Goal: Information Seeking & Learning: Learn about a topic

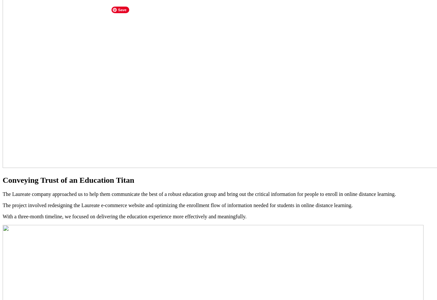
scroll to position [395, 0]
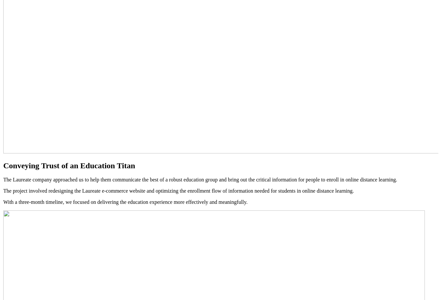
scroll to position [296, 0]
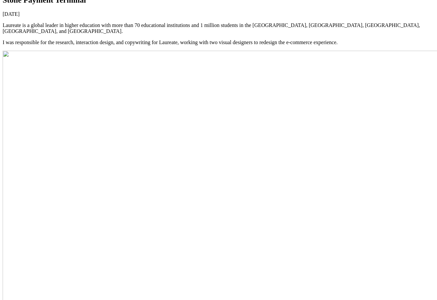
scroll to position [0, 0]
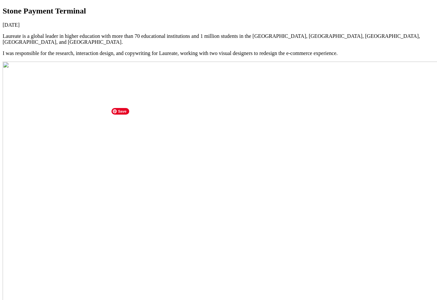
click at [193, 192] on img at bounding box center [332, 298] width 658 height 472
click at [193, 191] on img at bounding box center [332, 298] width 658 height 472
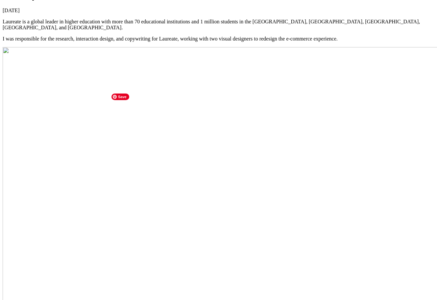
scroll to position [99, 0]
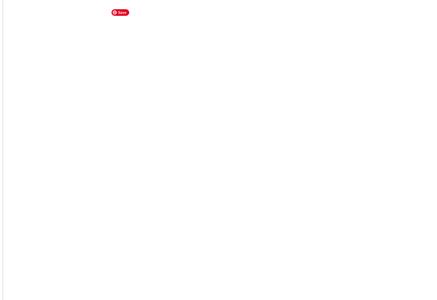
click at [231, 53] on img at bounding box center [332, 199] width 658 height 472
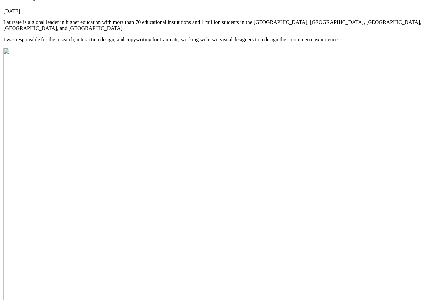
scroll to position [0, 0]
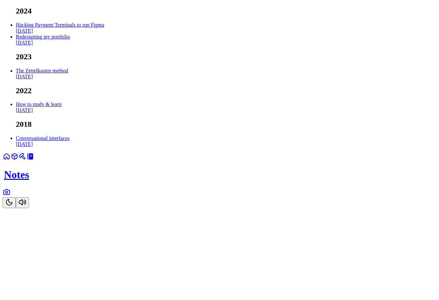
click at [26, 161] on link at bounding box center [22, 159] width 8 height 6
click at [18, 160] on icon at bounding box center [15, 156] width 8 height 8
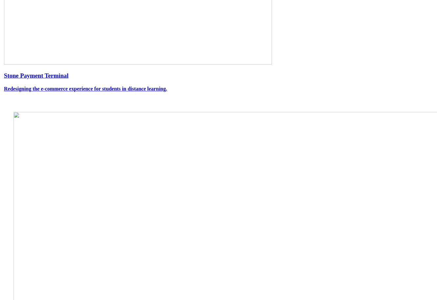
scroll to position [369, 0]
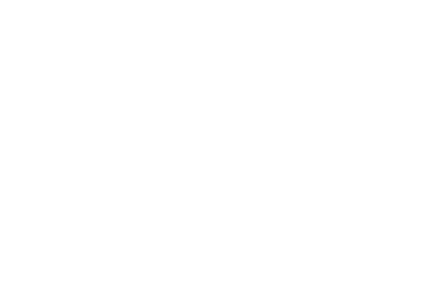
click at [28, 12] on link "Projects" at bounding box center [15, 9] width 25 height 6
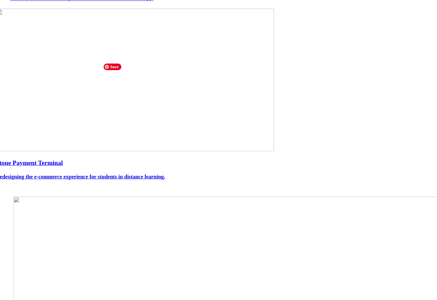
scroll to position [369, 0]
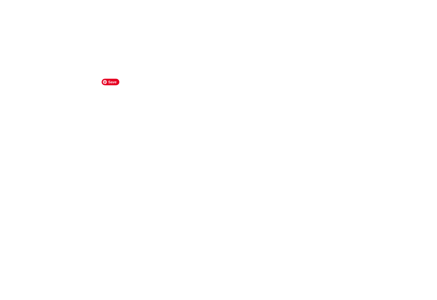
click at [28, 12] on link "Projects" at bounding box center [15, 9] width 25 height 6
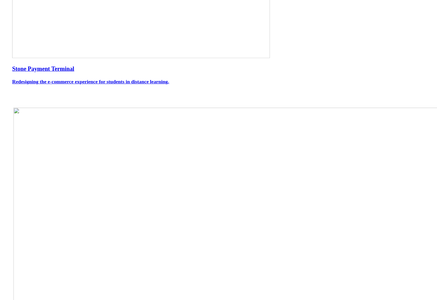
scroll to position [362, 0]
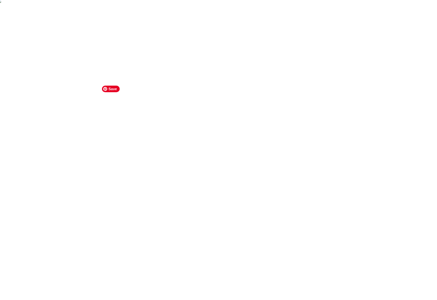
click at [147, 200] on img at bounding box center [336, 241] width 682 height 489
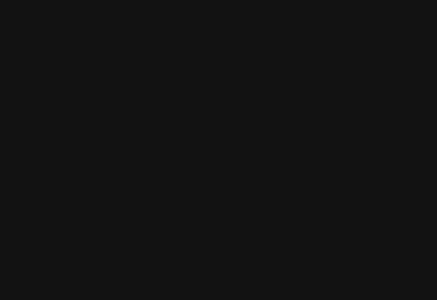
scroll to position [2650, 0]
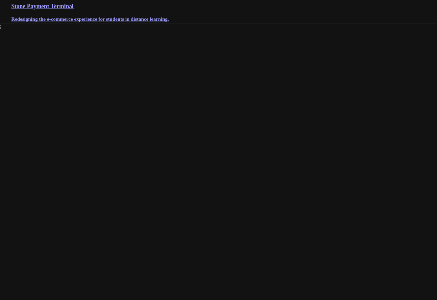
scroll to position [369, 0]
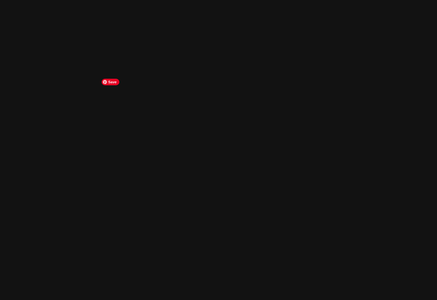
click at [172, 217] on img at bounding box center [336, 234] width 684 height 490
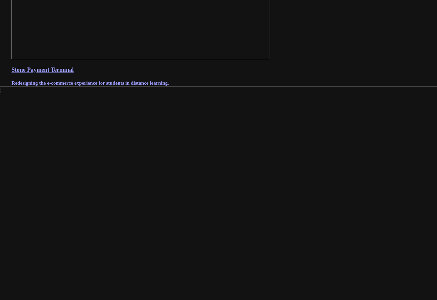
scroll to position [369, 0]
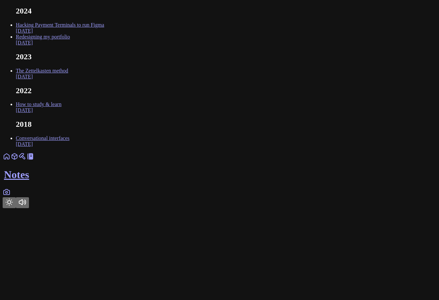
click at [104, 34] on link "Hacking Payment Terminals to run Figma Oct 2024" at bounding box center [60, 28] width 88 height 12
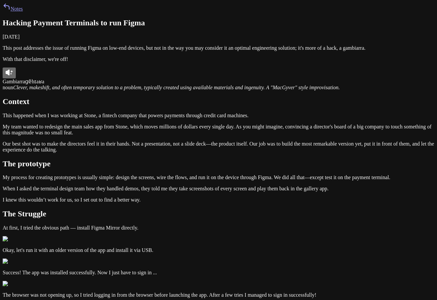
click at [23, 12] on link "Notes" at bounding box center [13, 9] width 20 height 6
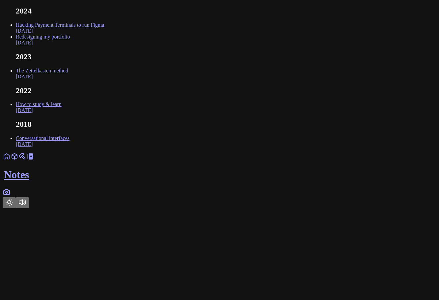
click at [104, 34] on link "Hacking Payment Terminals to run Figma Oct 2024" at bounding box center [60, 28] width 88 height 12
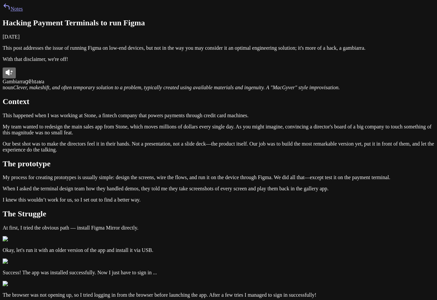
click at [23, 12] on link "Notes" at bounding box center [13, 9] width 20 height 6
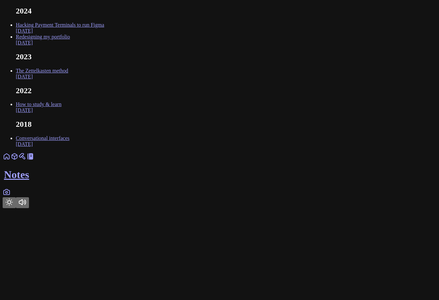
click at [104, 34] on link "Hacking Payment Terminals to run Figma Oct 2024" at bounding box center [60, 28] width 88 height 12
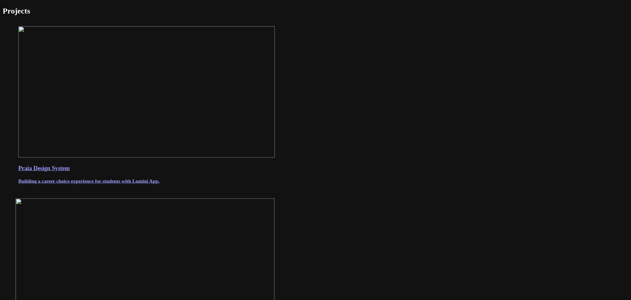
scroll to position [369, 0]
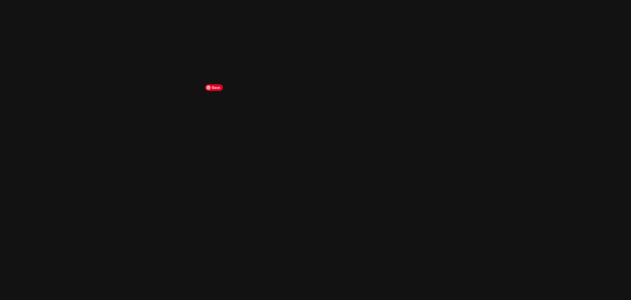
click at [28, 12] on link "Projects" at bounding box center [15, 9] width 25 height 6
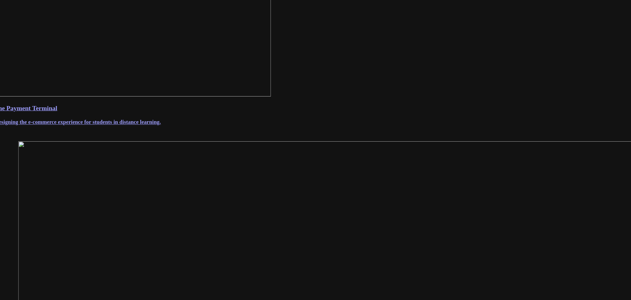
scroll to position [369, 0]
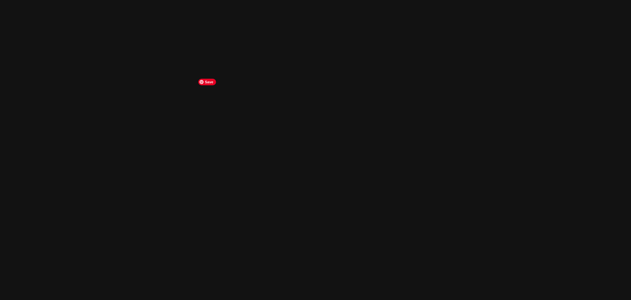
click at [235, 210] on img at bounding box center [332, 234] width 684 height 490
click at [28, 12] on link "Projects" at bounding box center [15, 9] width 25 height 6
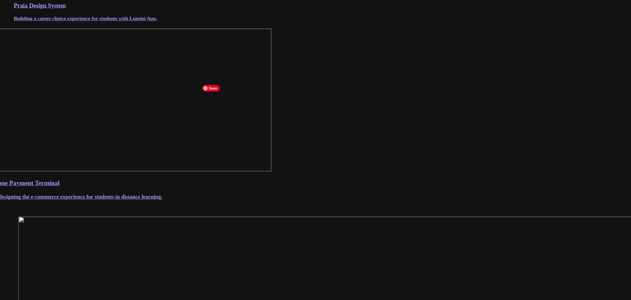
scroll to position [171, 0]
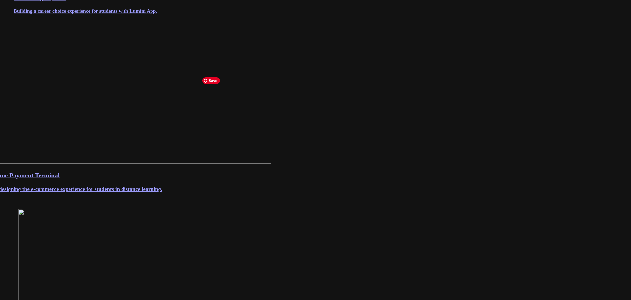
click at [271, 163] on img at bounding box center [131, 92] width 278 height 143
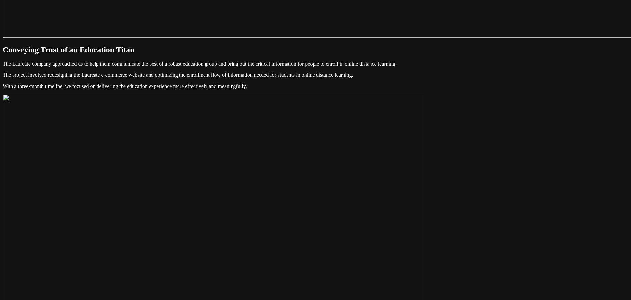
scroll to position [560, 0]
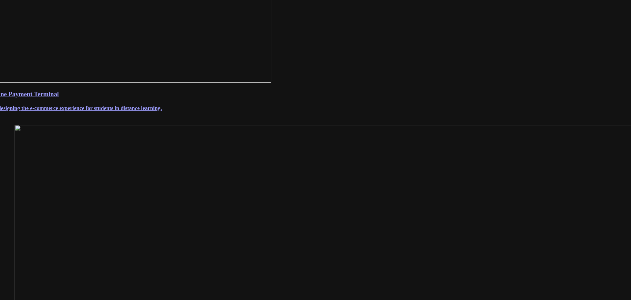
scroll to position [369, 0]
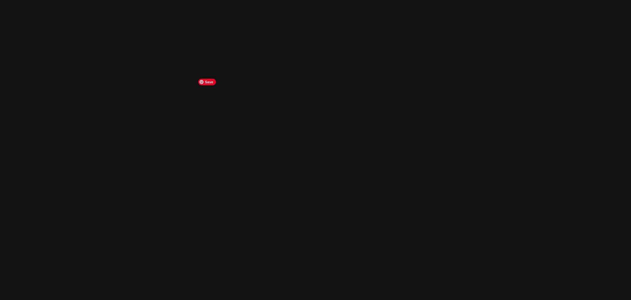
click at [228, 173] on img at bounding box center [332, 234] width 684 height 490
click at [28, 12] on link "Projects" at bounding box center [15, 9] width 25 height 6
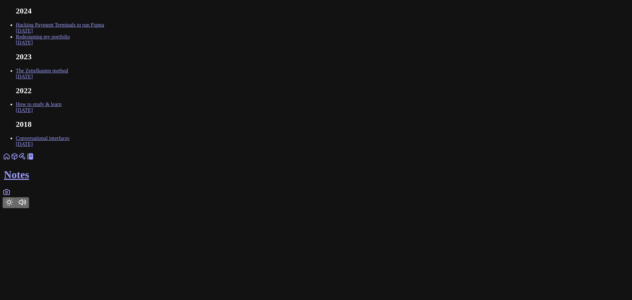
click at [26, 161] on link at bounding box center [22, 159] width 8 height 6
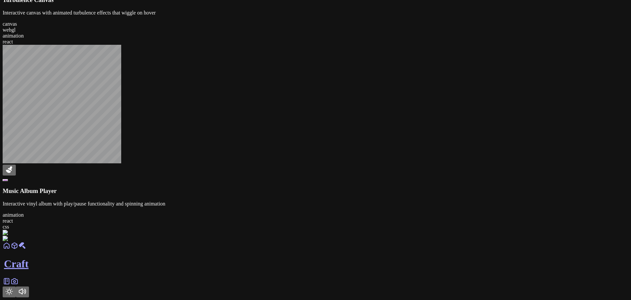
scroll to position [658, 0]
drag, startPoint x: 172, startPoint y: 266, endPoint x: 156, endPoint y: 264, distance: 16.6
click at [156, 181] on div "Turbulence Canvas Interactive canvas with animated turbulence effects that wigg…" at bounding box center [315, 88] width 625 height 185
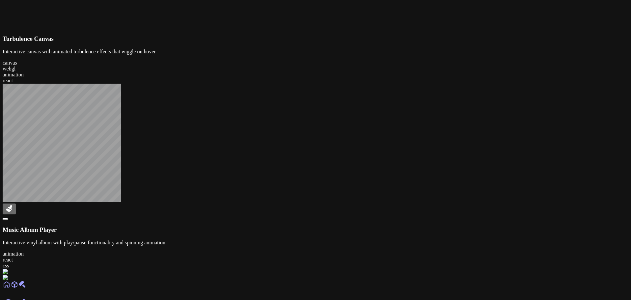
scroll to position [230, 0]
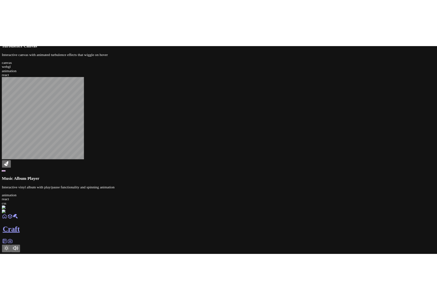
scroll to position [724, 0]
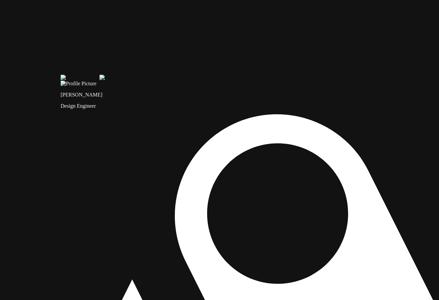
drag, startPoint x: 109, startPoint y: 117, endPoint x: 240, endPoint y: 211, distance: 162.1
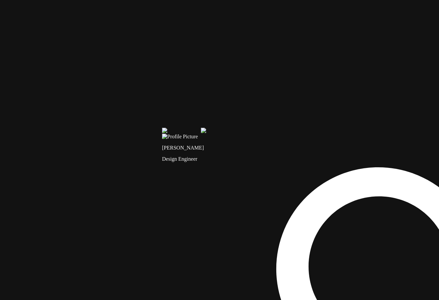
drag, startPoint x: 215, startPoint y: 135, endPoint x: 313, endPoint y: 185, distance: 110.7
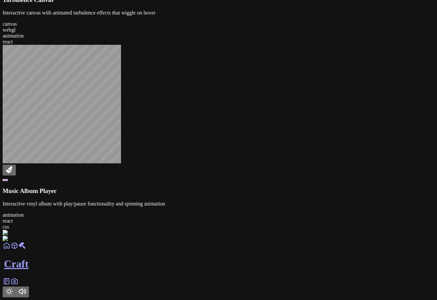
scroll to position [991, 0]
click at [11, 251] on link at bounding box center [7, 248] width 8 height 6
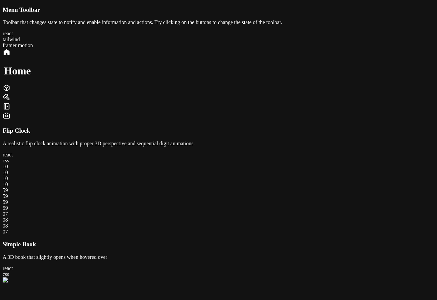
click at [246, 113] on div "Home" at bounding box center [219, 84] width 432 height 72
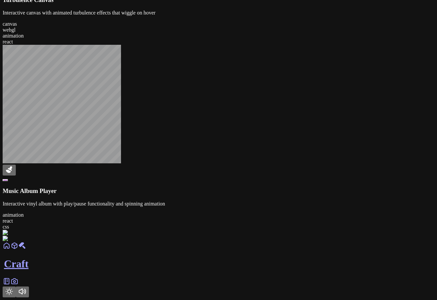
scroll to position [724, 0]
click at [11, 286] on link at bounding box center [7, 283] width 8 height 6
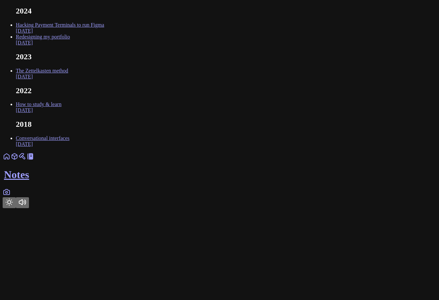
click at [24, 157] on icon at bounding box center [21, 155] width 5 height 4
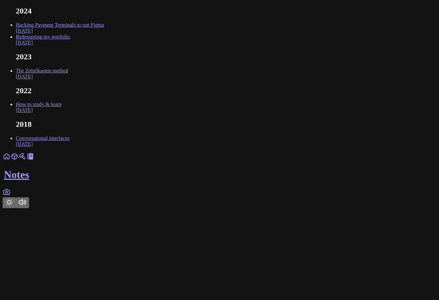
click at [26, 160] on icon at bounding box center [22, 156] width 8 height 8
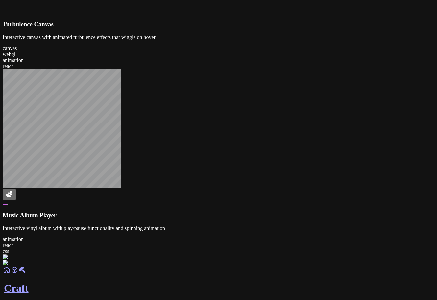
scroll to position [233, 0]
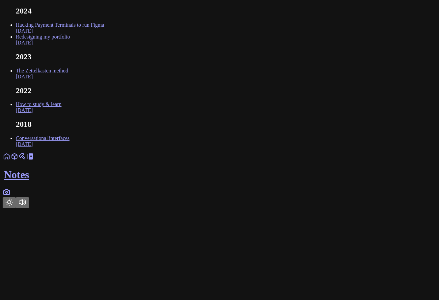
click at [104, 34] on link "Hacking Payment Terminals to run Figma Oct 2024" at bounding box center [60, 28] width 88 height 12
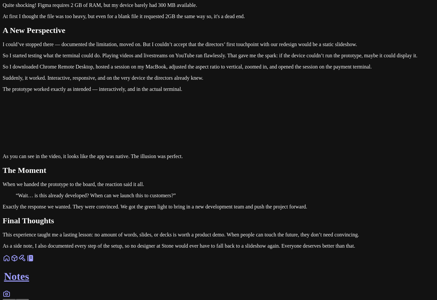
scroll to position [1674, 0]
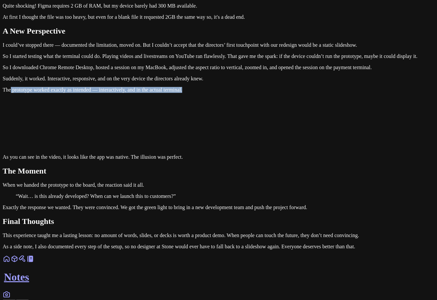
drag, startPoint x: 271, startPoint y: 85, endPoint x: 122, endPoint y: 82, distance: 149.5
click at [118, 74] on div at bounding box center [118, 74] width 0 height 0
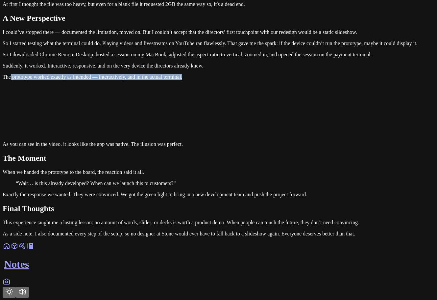
click at [200, 107] on video at bounding box center [150, 109] width 99 height 49
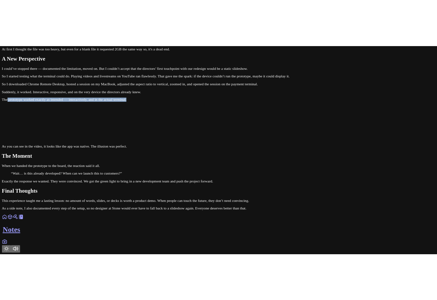
scroll to position [1707, 0]
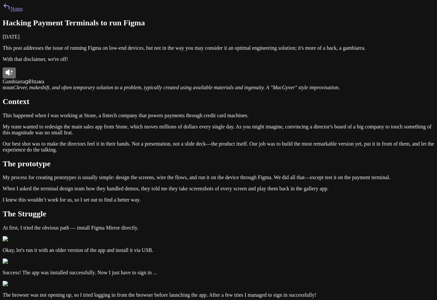
scroll to position [1706, 0]
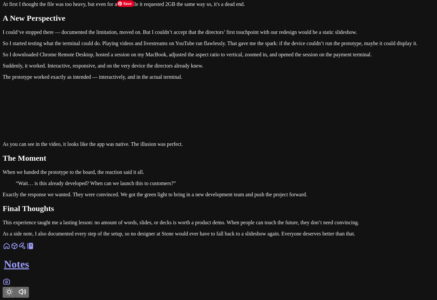
scroll to position [527, 0]
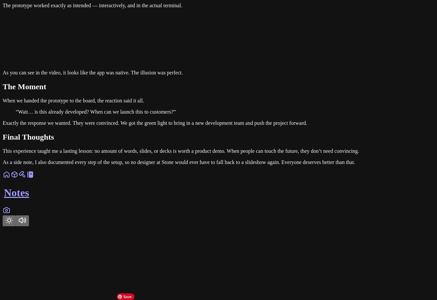
click at [13, 224] on icon "Toggle Theme" at bounding box center [9, 220] width 8 height 8
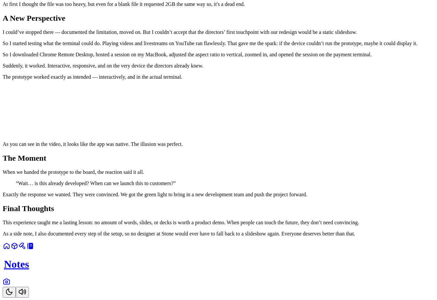
click at [12, 288] on icon "Toggle Theme" at bounding box center [9, 291] width 6 height 6
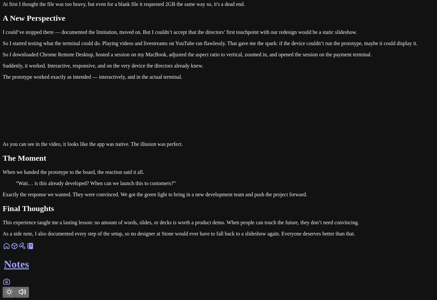
scroll to position [1745, 0]
click at [200, 92] on video at bounding box center [150, 109] width 99 height 49
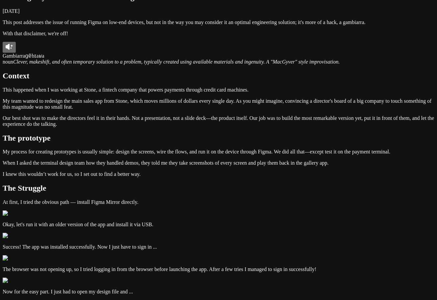
scroll to position [0, 0]
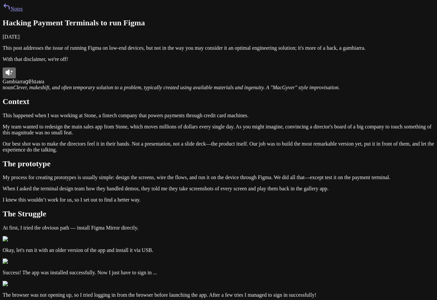
click at [23, 12] on link "Notes" at bounding box center [13, 9] width 20 height 6
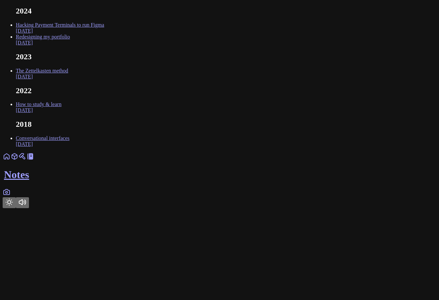
click at [18, 160] on icon at bounding box center [15, 156] width 8 height 8
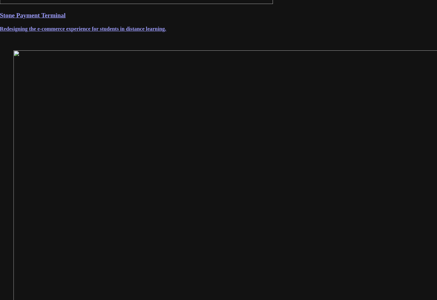
scroll to position [369, 0]
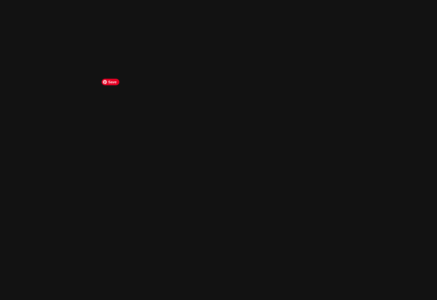
click at [226, 169] on img at bounding box center [336, 234] width 684 height 490
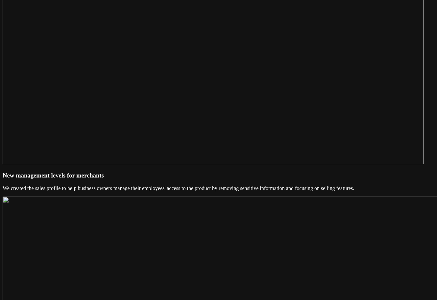
scroll to position [2519, 0]
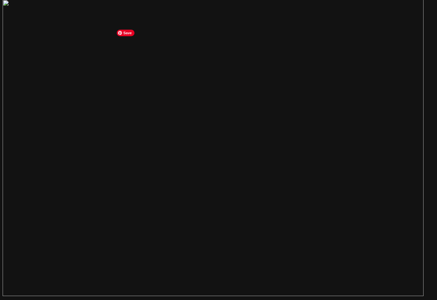
click at [28, 12] on link "Projects" at bounding box center [15, 9] width 25 height 6
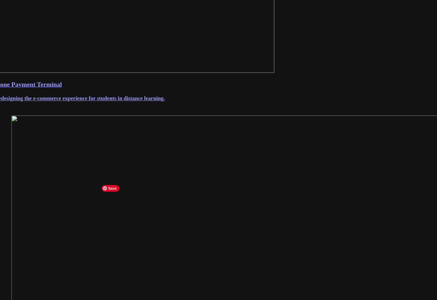
scroll to position [204, 0]
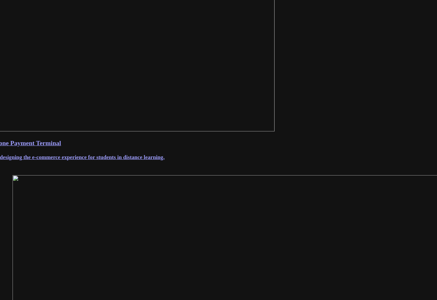
click at [193, 160] on link "Stone Payment Terminal Redesigning the e-commerce experience for students in di…" at bounding box center [218, 149] width 451 height 21
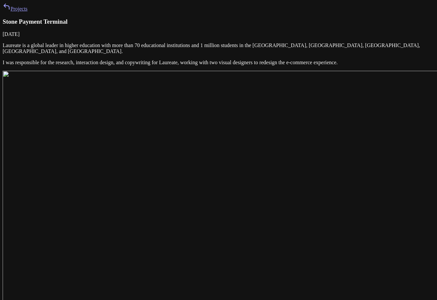
click at [28, 12] on link "Projects" at bounding box center [15, 9] width 25 height 6
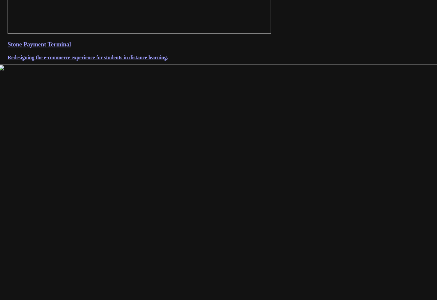
scroll to position [296, 0]
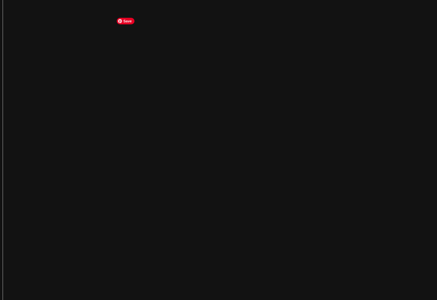
scroll to position [132, 0]
